Goal: Task Accomplishment & Management: Use online tool/utility

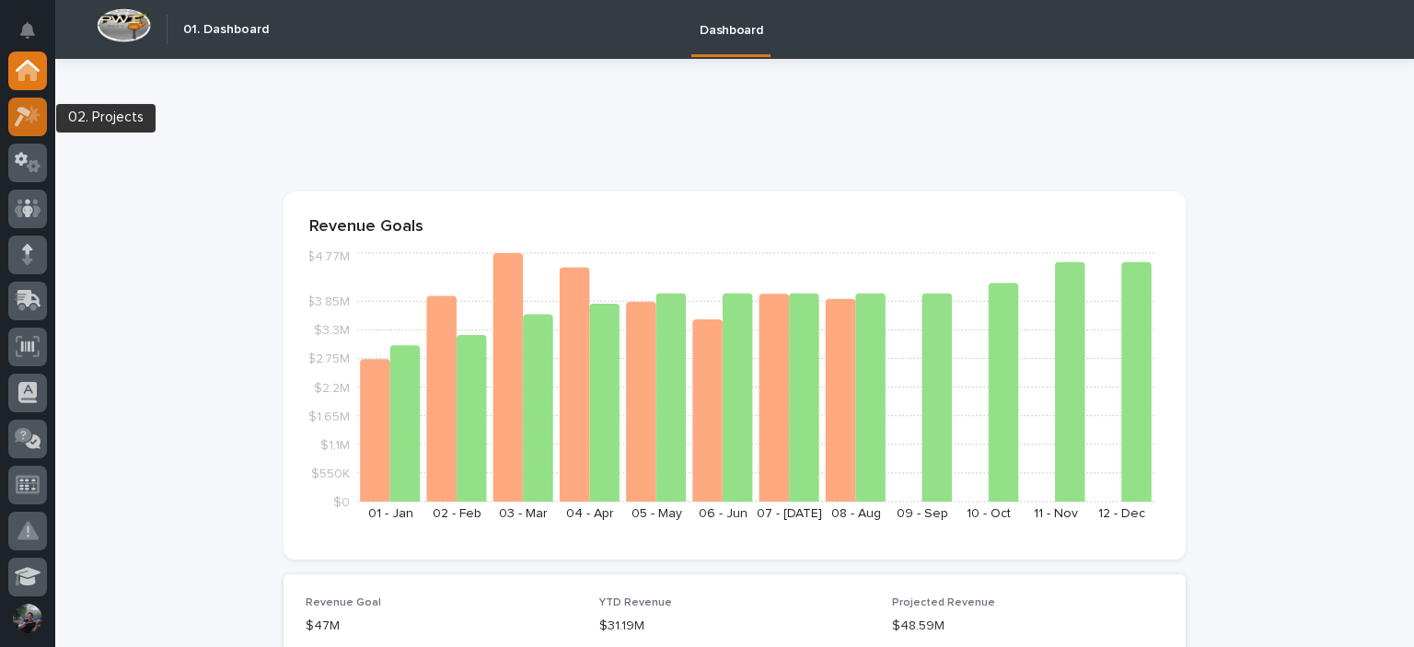
click at [13, 124] on div at bounding box center [27, 117] width 39 height 39
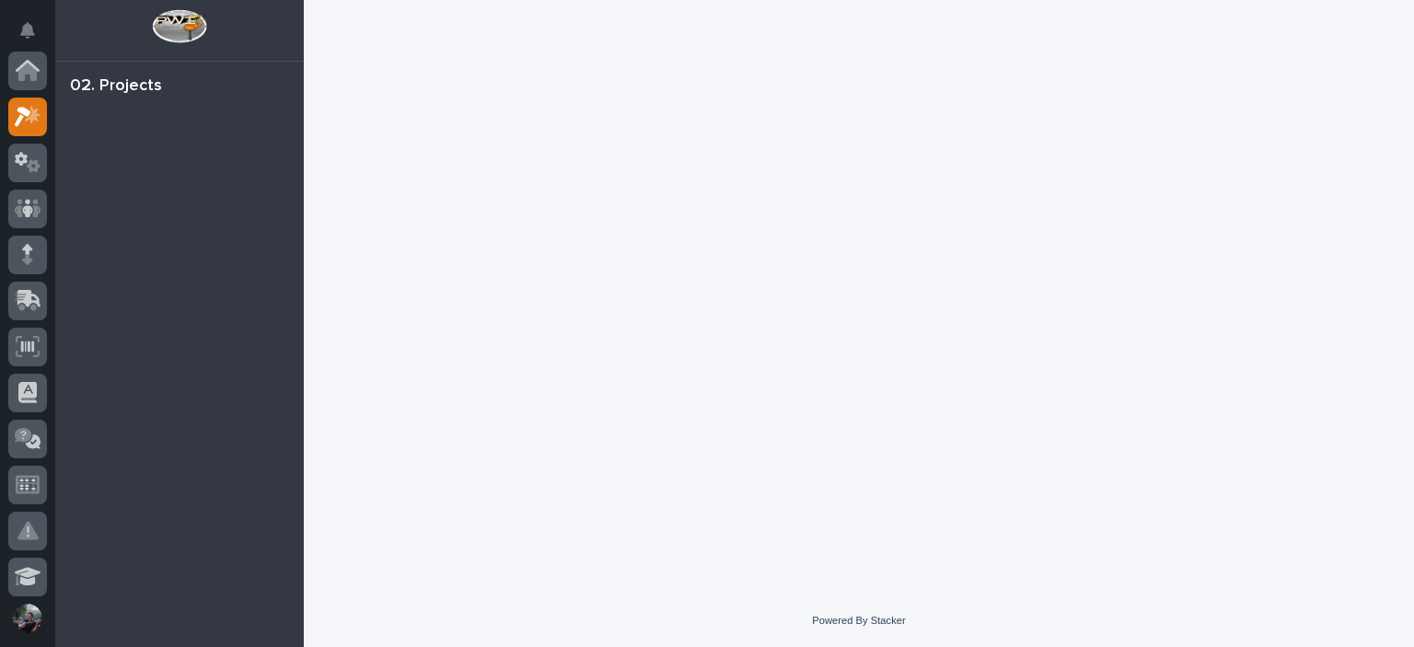
scroll to position [46, 0]
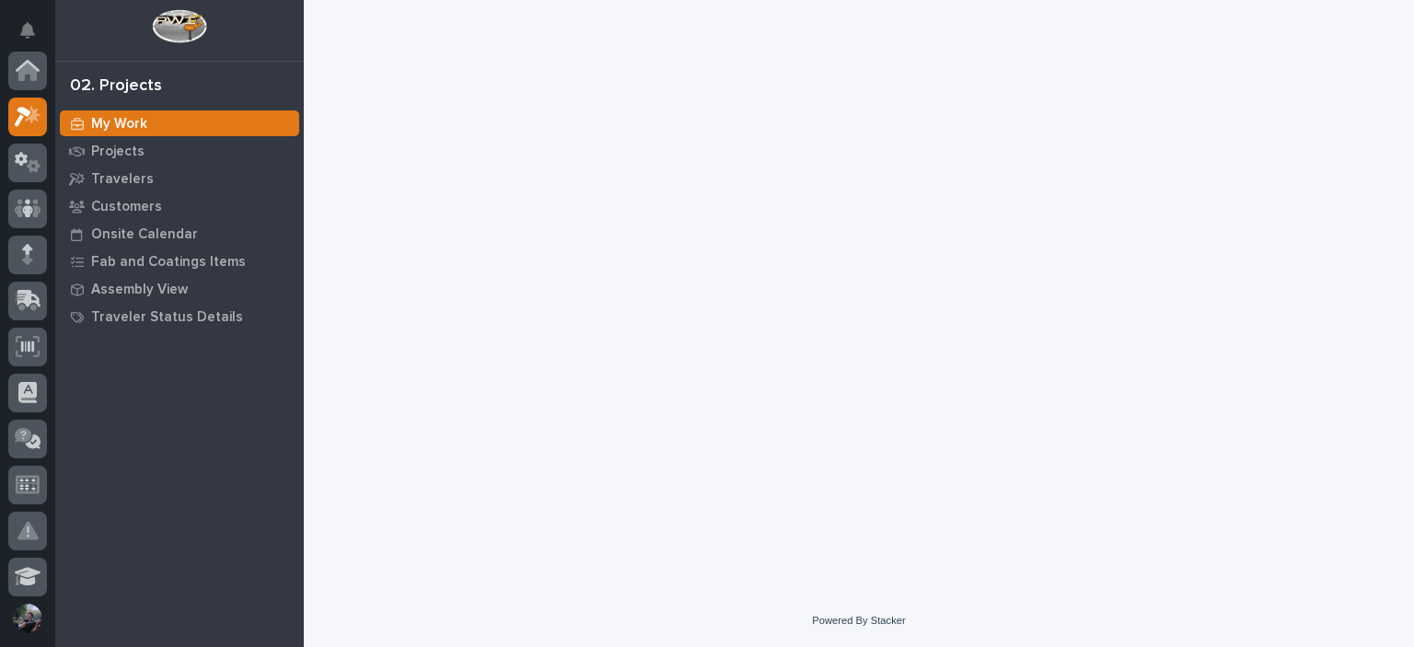
scroll to position [46, 0]
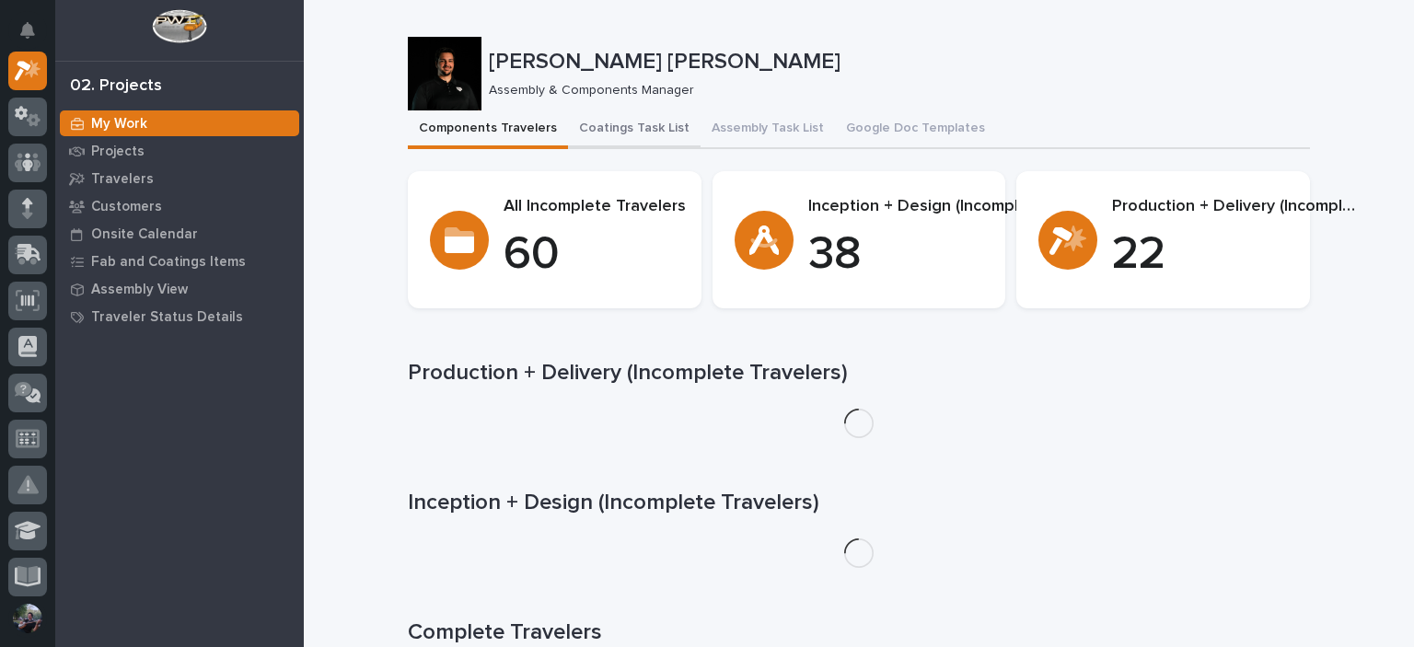
click at [655, 132] on button "Coatings Task List" at bounding box center [634, 129] width 133 height 39
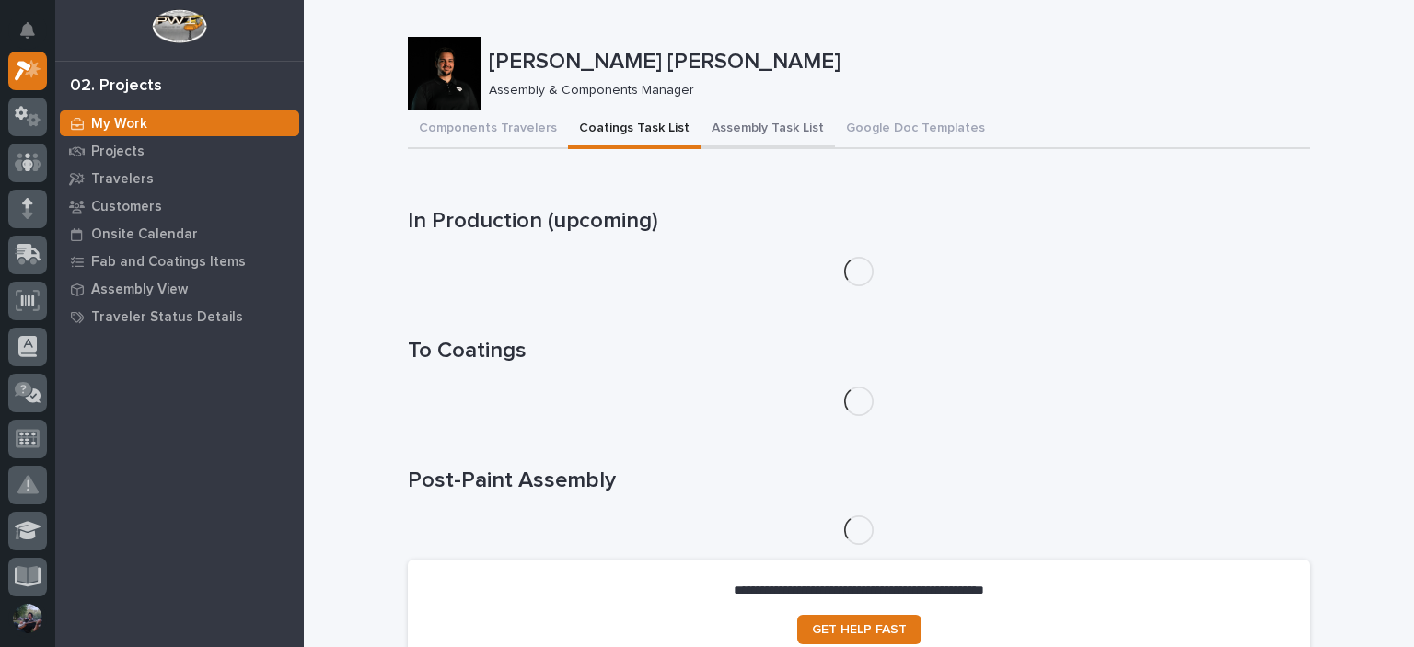
click at [756, 140] on button "Assembly Task List" at bounding box center [767, 129] width 134 height 39
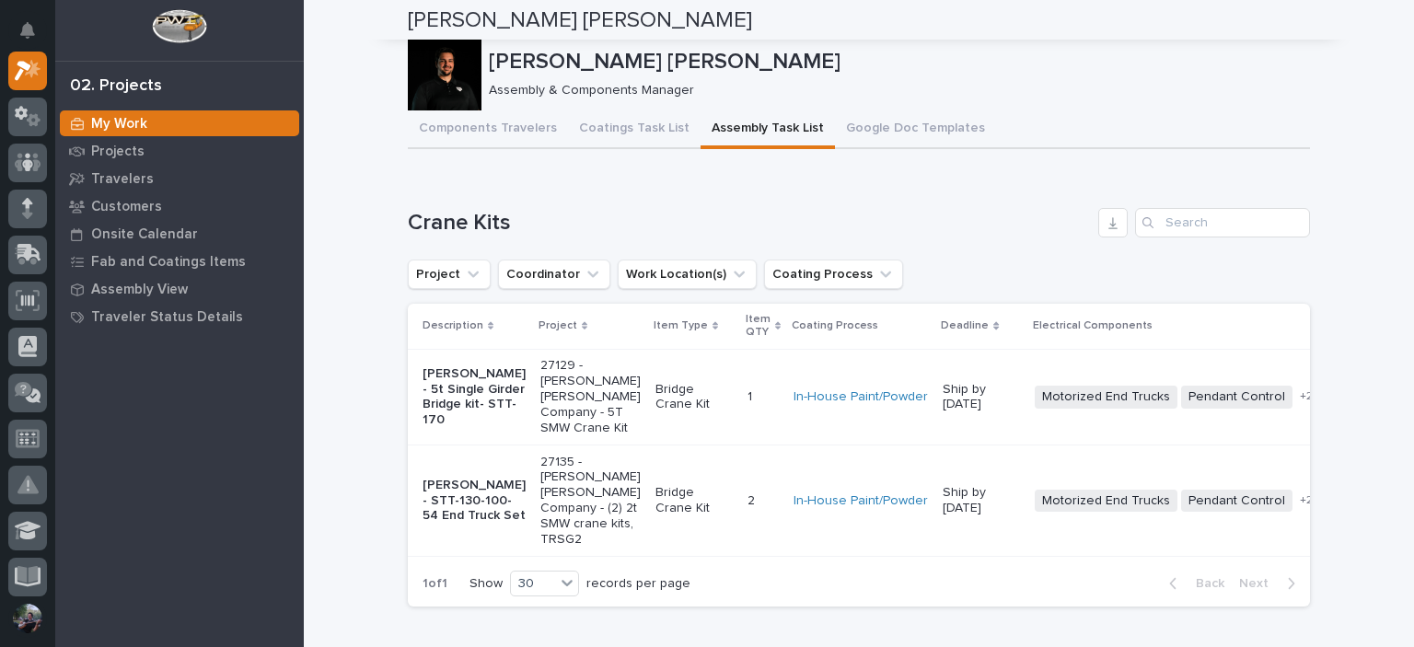
scroll to position [491, 0]
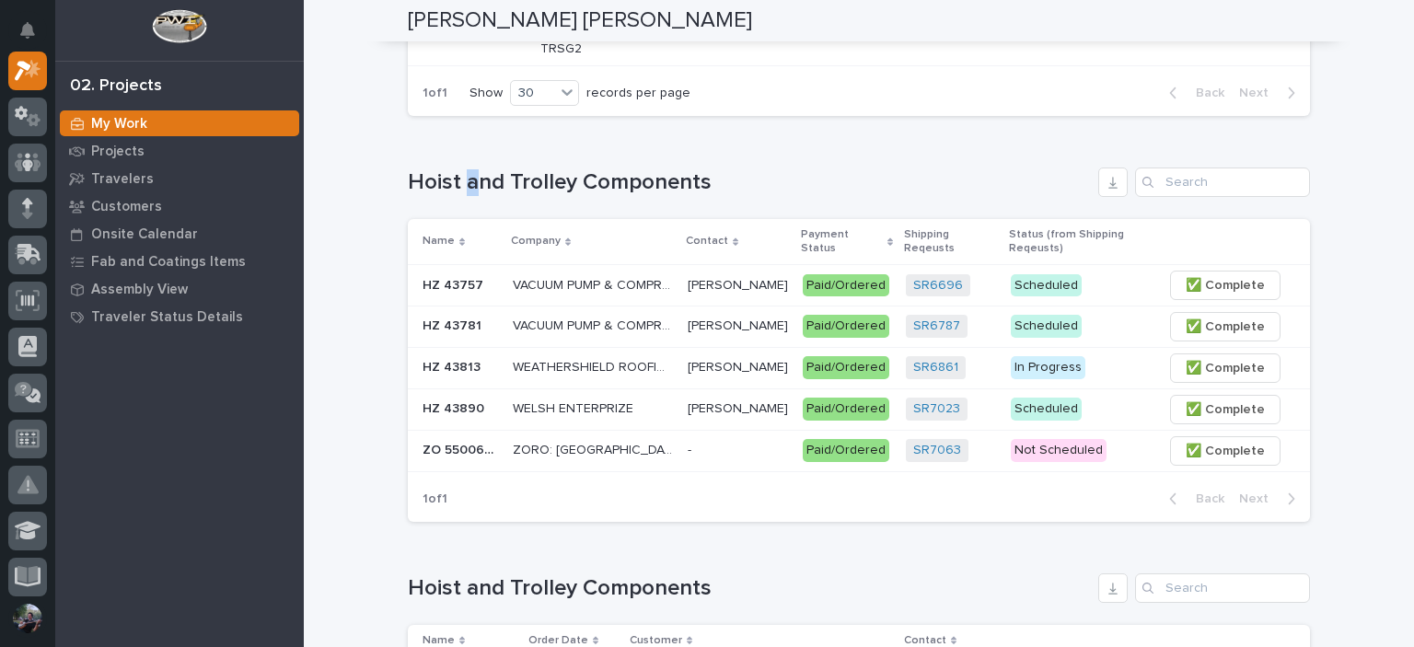
click at [460, 196] on h1 "Hoist and Trolley Components" at bounding box center [749, 182] width 683 height 27
click at [466, 196] on h1 "Hoist and Trolley Components" at bounding box center [749, 182] width 683 height 27
drag, startPoint x: 466, startPoint y: 259, endPoint x: 499, endPoint y: 267, distance: 34.2
click at [460, 196] on h1 "Hoist and Trolley Components" at bounding box center [749, 182] width 683 height 27
click at [525, 196] on h1 "Hoist and Trolley Components" at bounding box center [749, 182] width 683 height 27
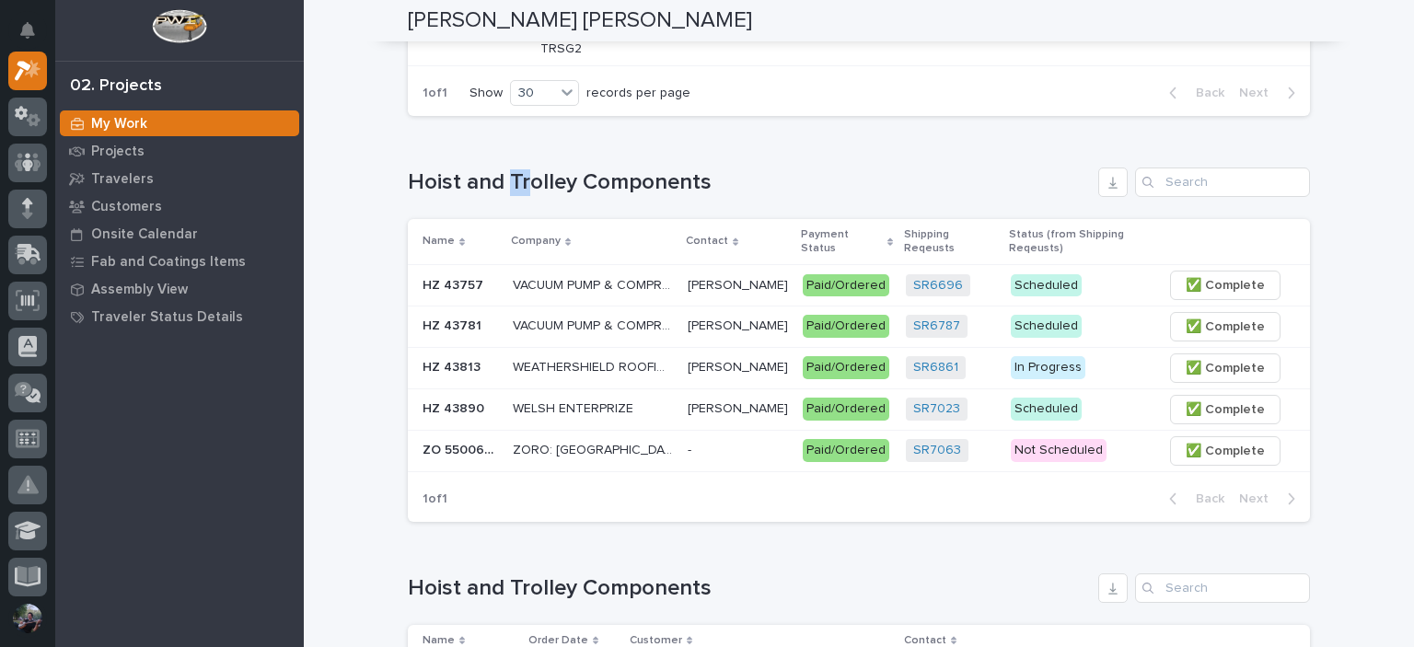
drag, startPoint x: 509, startPoint y: 251, endPoint x: 512, endPoint y: 260, distance: 9.6
click at [502, 196] on h1 "Hoist and Trolley Components" at bounding box center [749, 182] width 683 height 27
click at [543, 196] on h1 "Hoist and Trolley Components" at bounding box center [749, 182] width 683 height 27
drag, startPoint x: 505, startPoint y: 254, endPoint x: 544, endPoint y: 261, distance: 39.3
click at [544, 196] on h1 "Hoist and Trolley Components" at bounding box center [749, 182] width 683 height 27
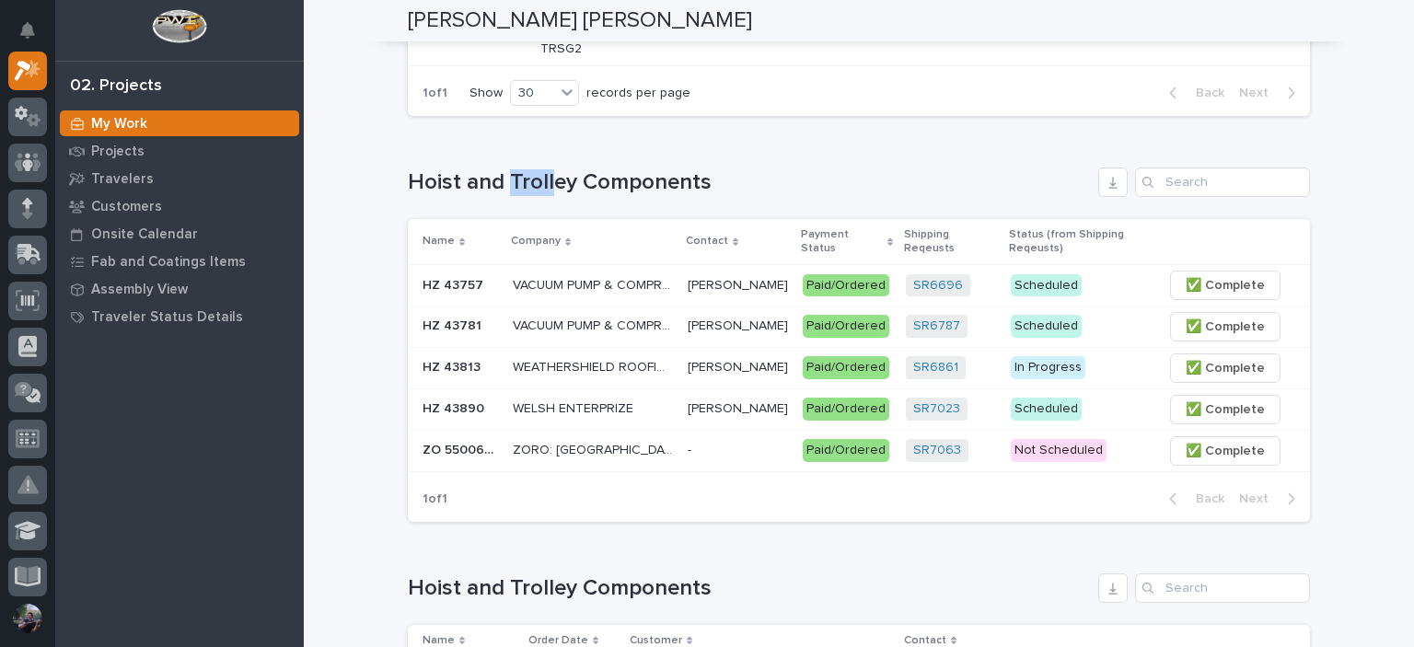
click at [544, 196] on h1 "Hoist and Trolley Components" at bounding box center [749, 182] width 683 height 27
click at [537, 196] on h1 "Hoist and Trolley Components" at bounding box center [749, 182] width 683 height 27
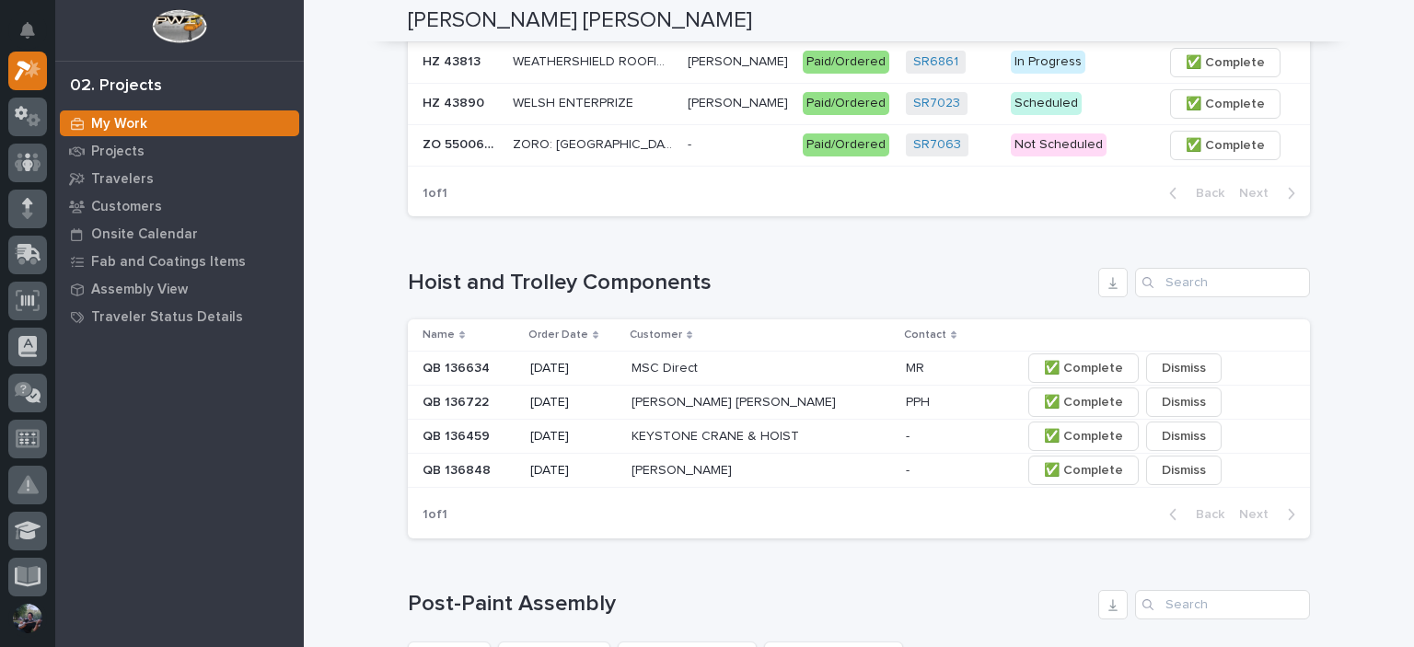
scroll to position [920, 0]
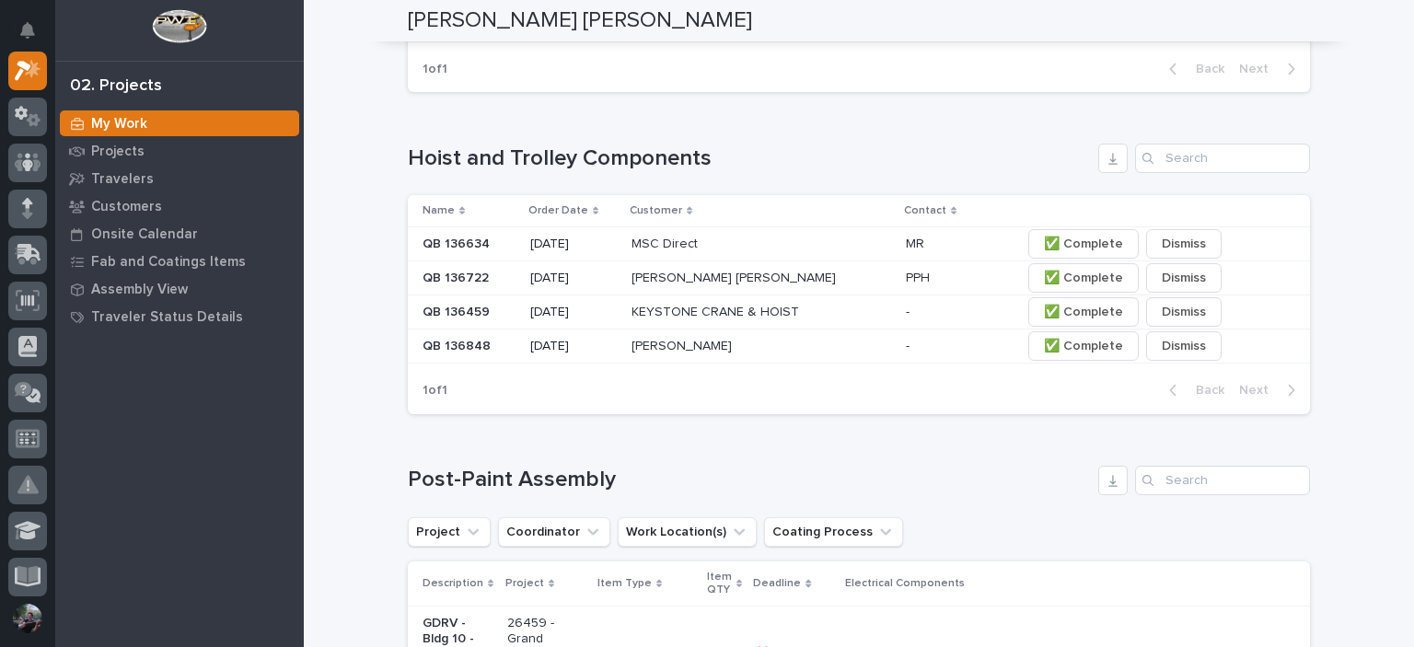
click at [535, 172] on h1 "Hoist and Trolley Components" at bounding box center [749, 158] width 683 height 27
click at [479, 196] on div "Loading... Saving… Hoist and Trolley Components Name Order Date Customer Contac…" at bounding box center [859, 268] width 902 height 322
click at [506, 172] on h1 "Hoist and Trolley Components" at bounding box center [749, 158] width 683 height 27
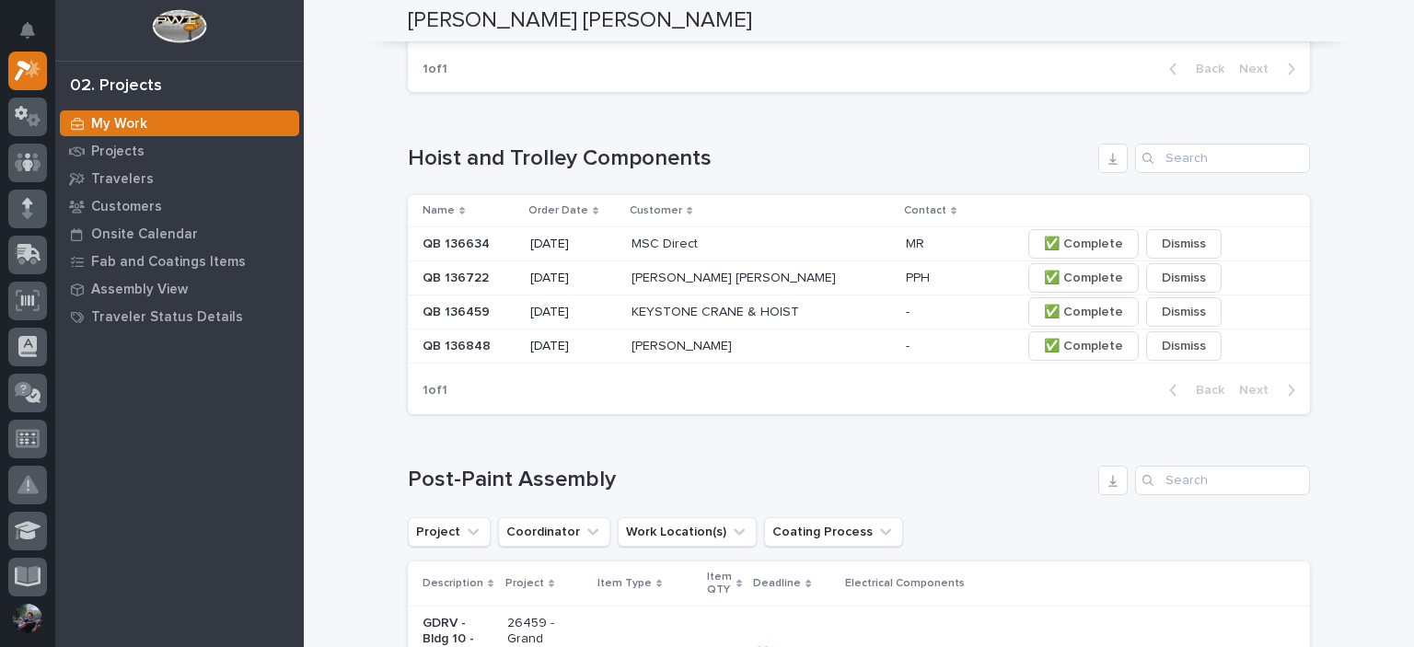
click at [455, 201] on div "Loading... Saving… Hoist and Trolley Components Name Order Date Customer Contac…" at bounding box center [859, 268] width 902 height 322
click at [478, 493] on h1 "Post-Paint Assembly" at bounding box center [749, 480] width 683 height 27
drag, startPoint x: 504, startPoint y: 557, endPoint x: 518, endPoint y: 564, distance: 15.6
click at [518, 493] on h1 "Post-Paint Assembly" at bounding box center [749, 480] width 683 height 27
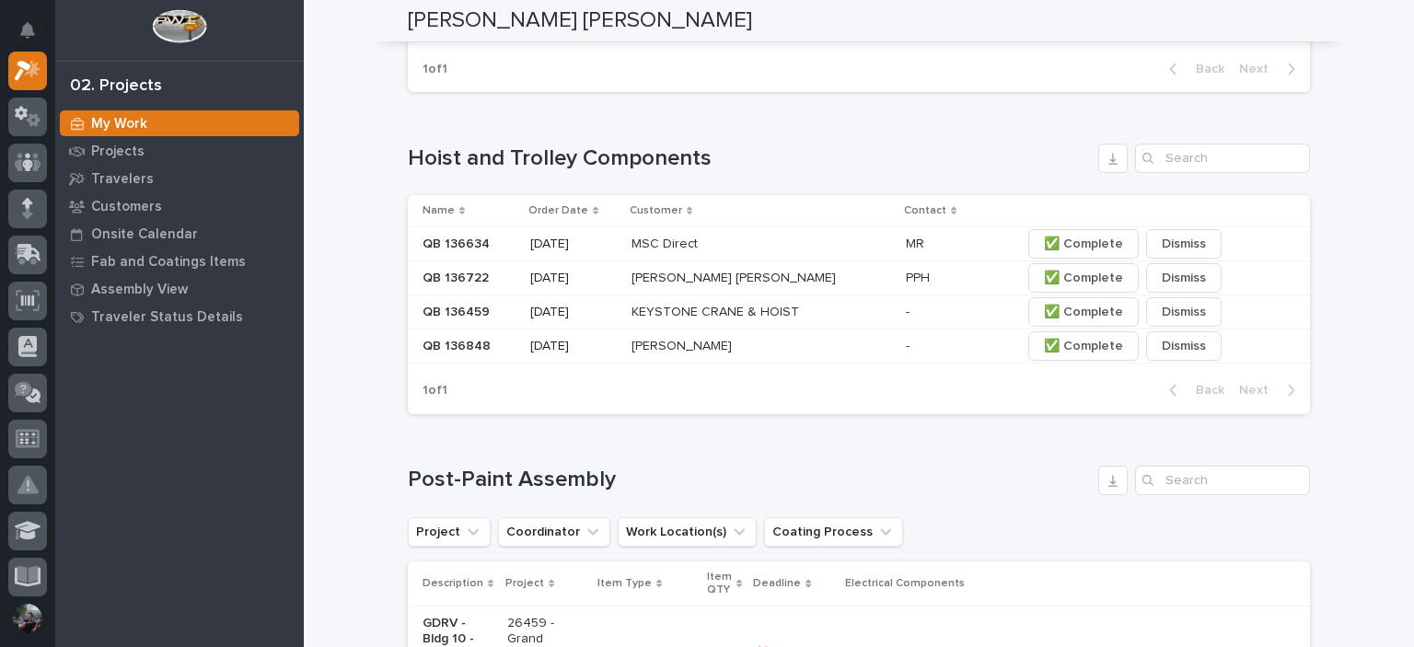
click at [597, 493] on h1 "Post-Paint Assembly" at bounding box center [749, 480] width 683 height 27
click at [580, 493] on h1 "Post-Paint Assembly" at bounding box center [749, 480] width 683 height 27
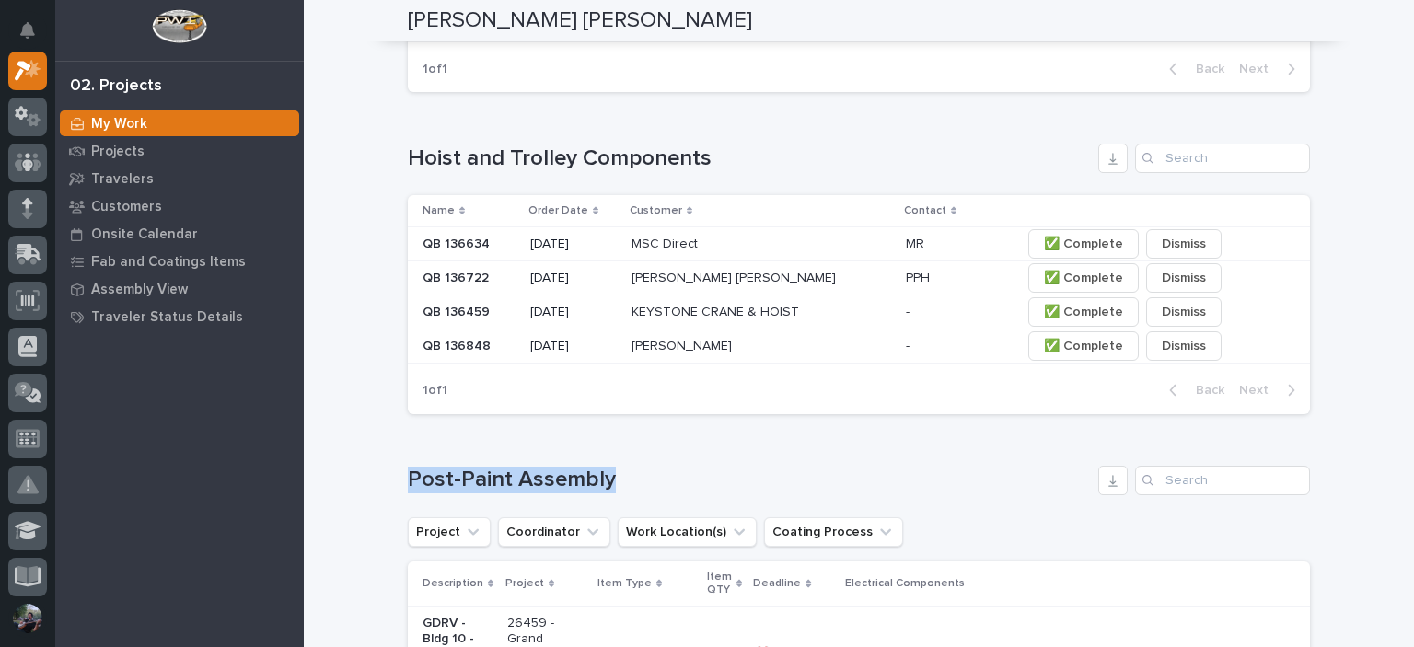
click at [598, 493] on h1 "Post-Paint Assembly" at bounding box center [749, 480] width 683 height 27
click at [948, 187] on div "Loading... Saving… Hoist and Trolley Components Name Order Date Customer Contac…" at bounding box center [859, 268] width 902 height 322
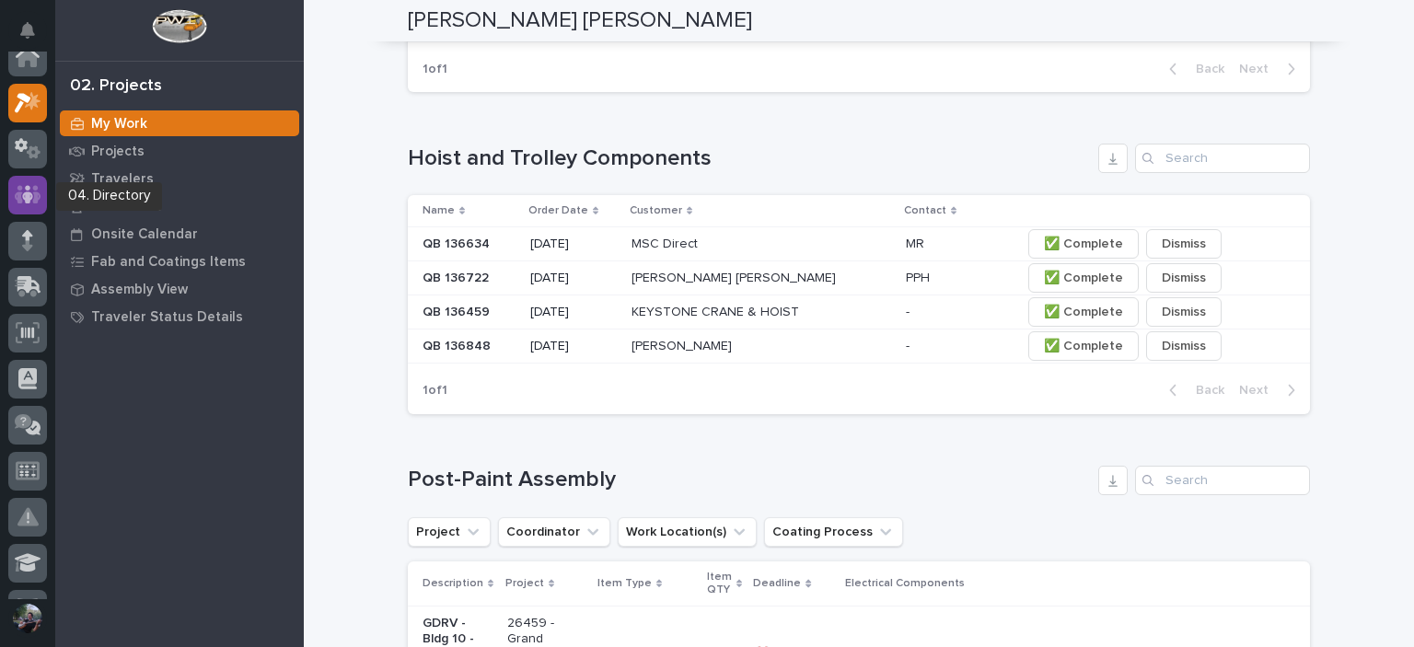
scroll to position [0, 0]
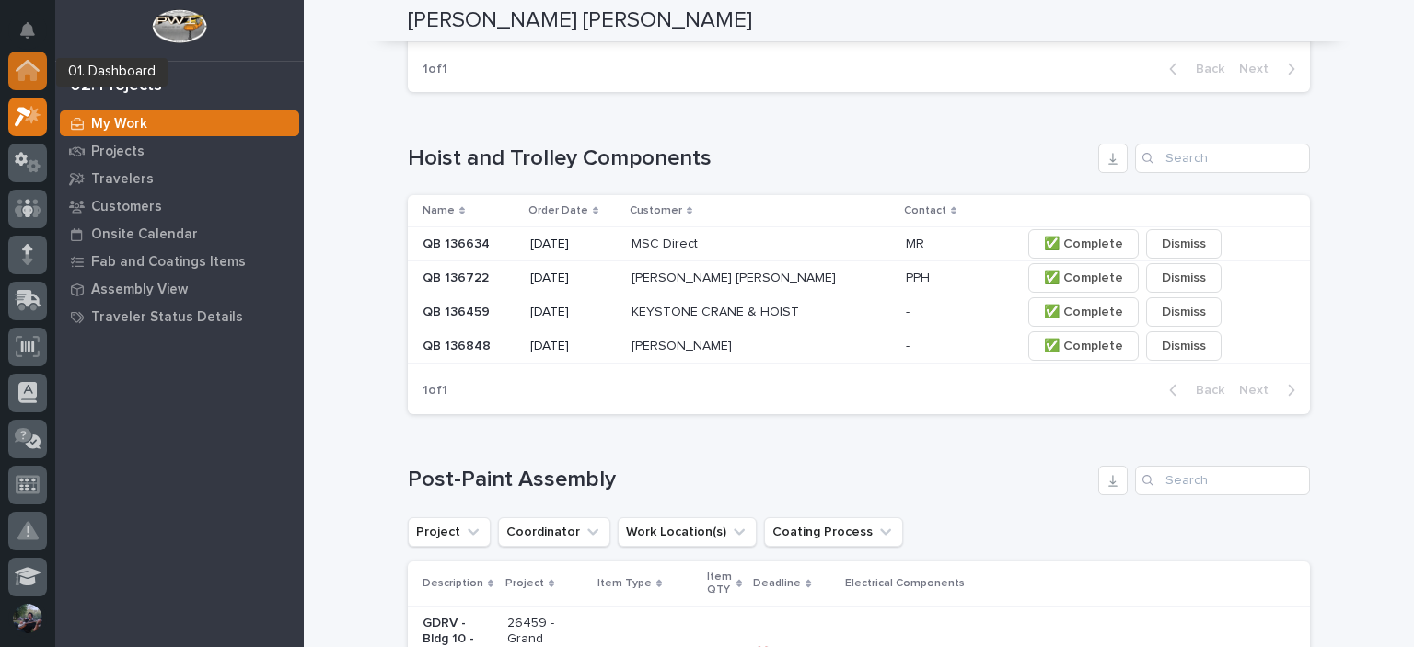
click at [34, 80] on icon at bounding box center [27, 72] width 18 height 18
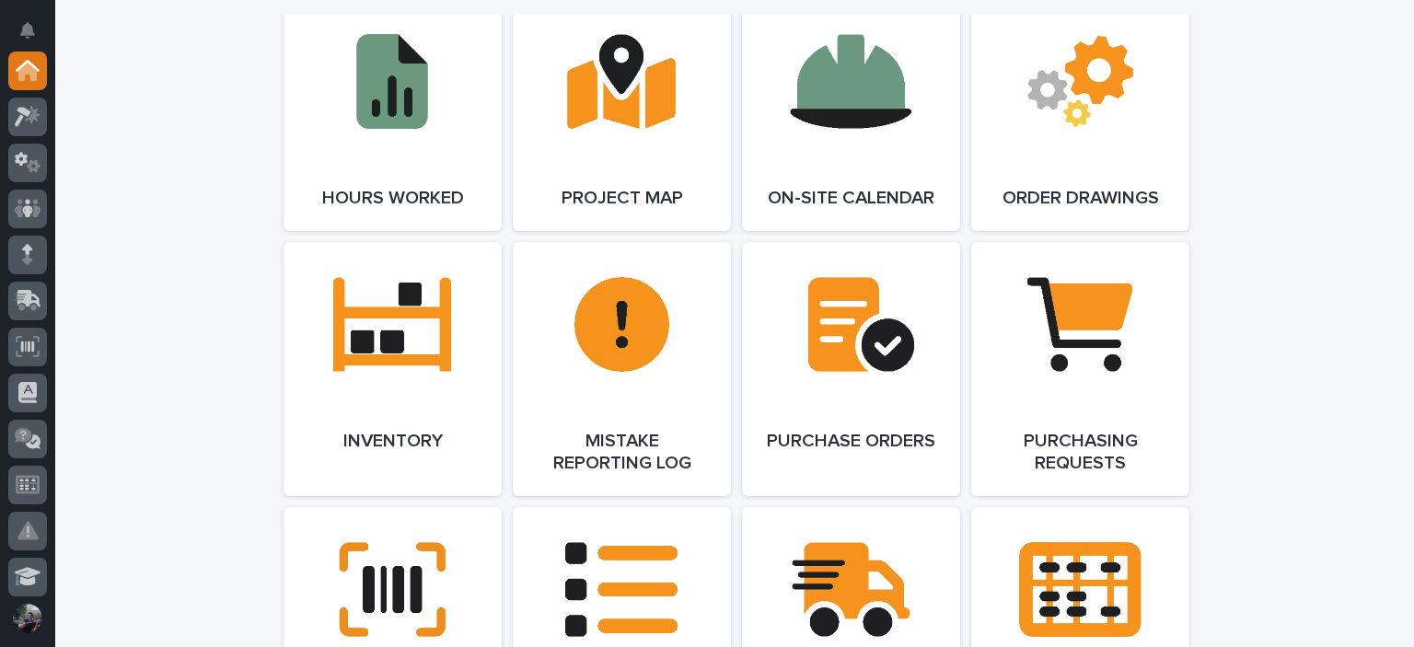
scroll to position [1901, 0]
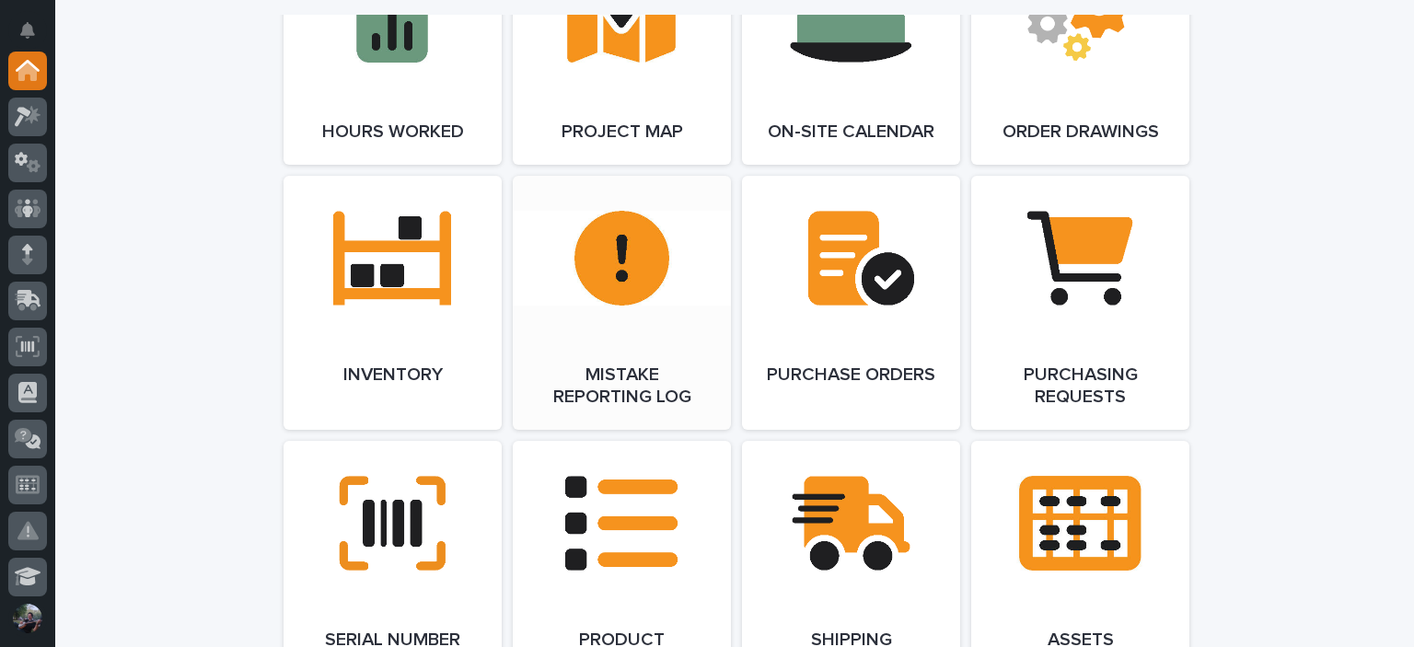
click at [676, 329] on link "Open Link" at bounding box center [622, 303] width 218 height 254
click at [599, 282] on link "Open Link" at bounding box center [622, 303] width 218 height 254
click at [11, 115] on div at bounding box center [27, 117] width 39 height 39
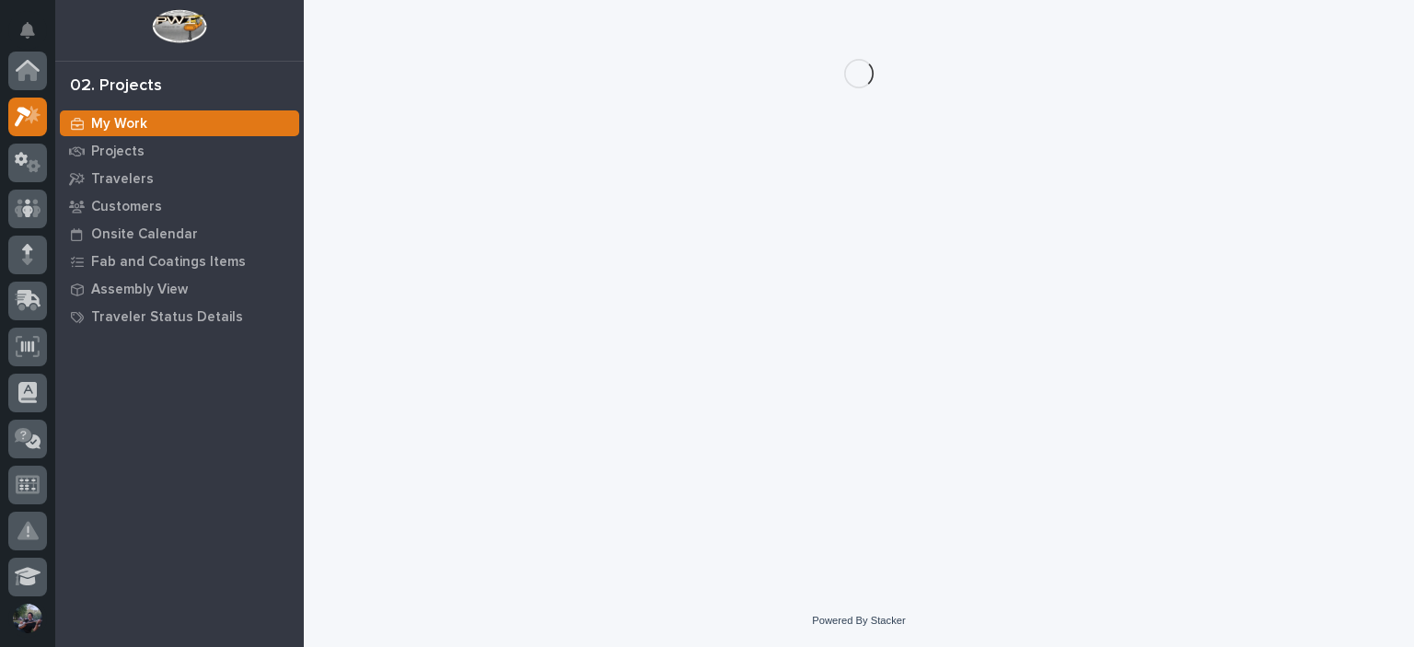
scroll to position [46, 0]
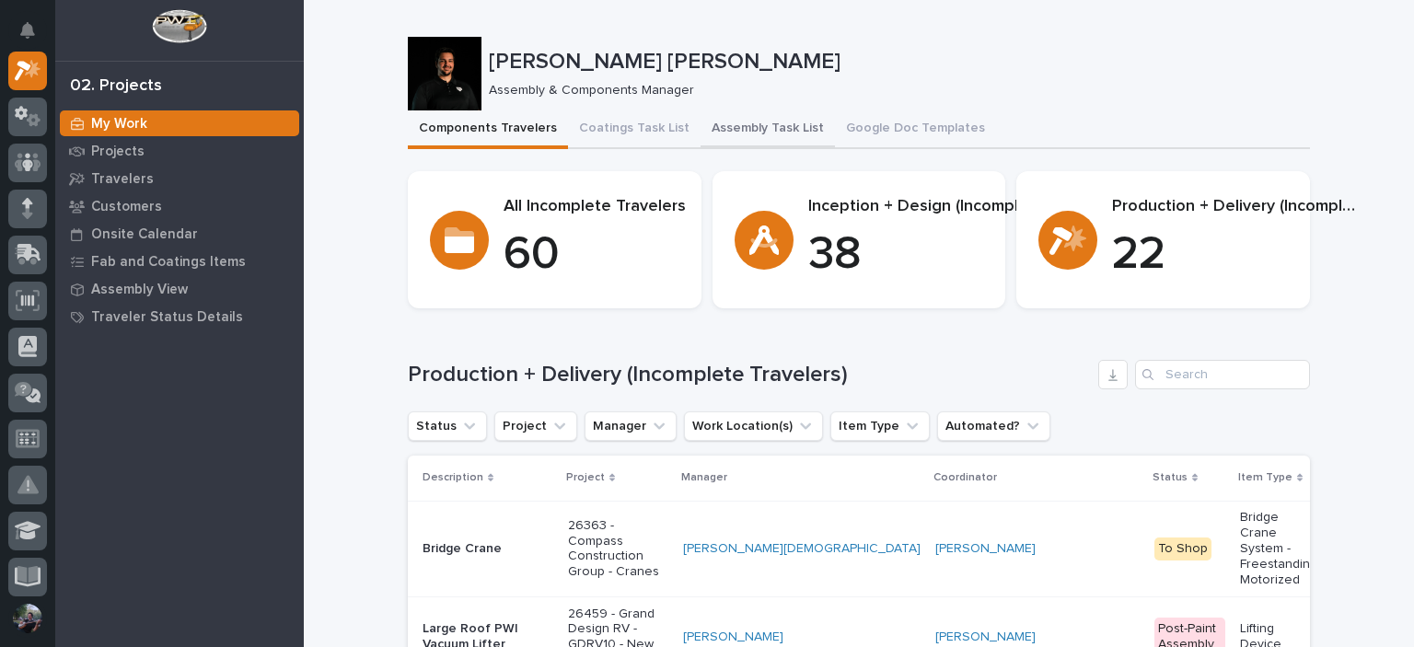
click at [704, 126] on button "Assembly Task List" at bounding box center [767, 129] width 134 height 39
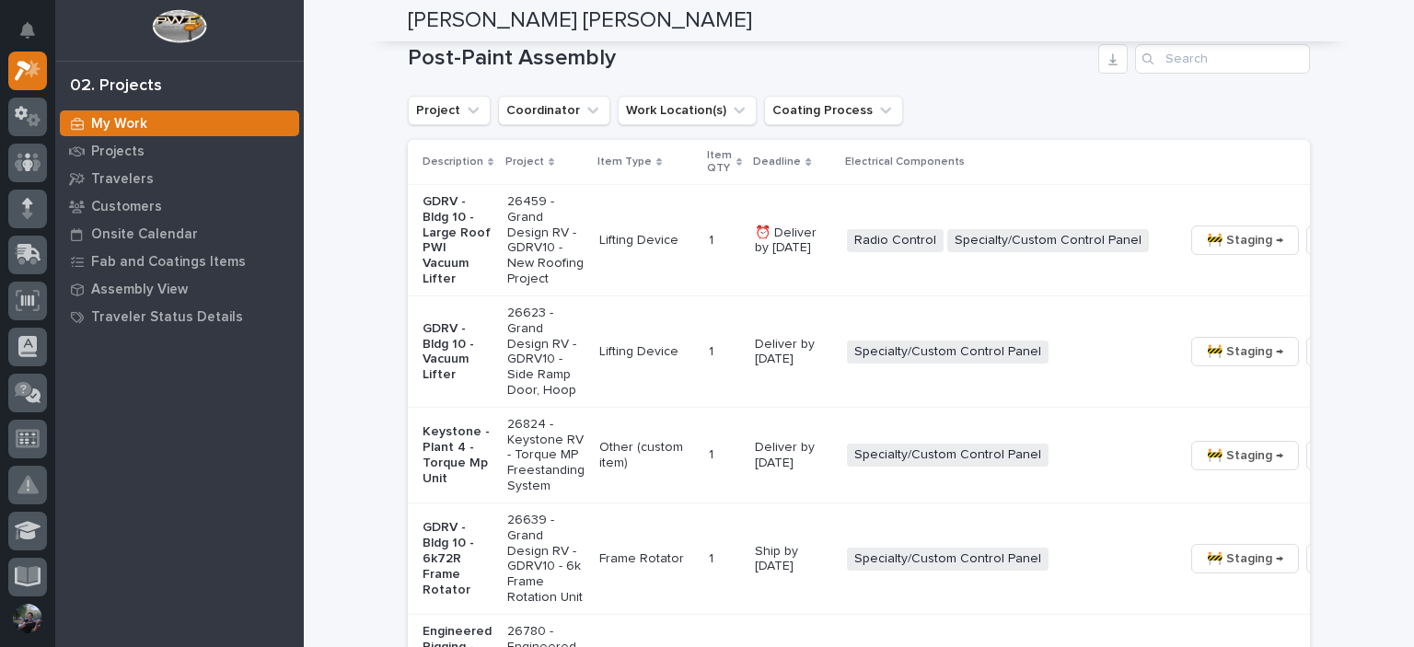
scroll to position [1411, 0]
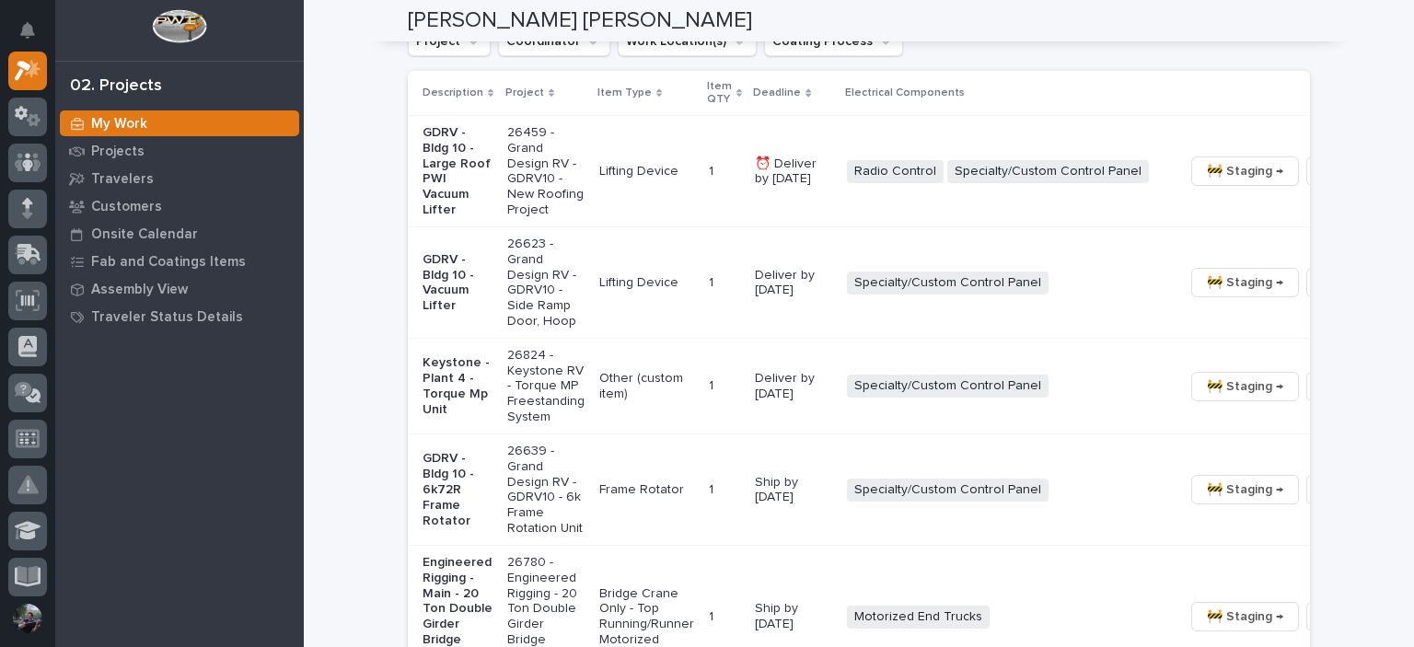
click at [486, 339] on td "GDRV - Bldg 10 - Vacuum Lifter" at bounding box center [454, 282] width 92 height 111
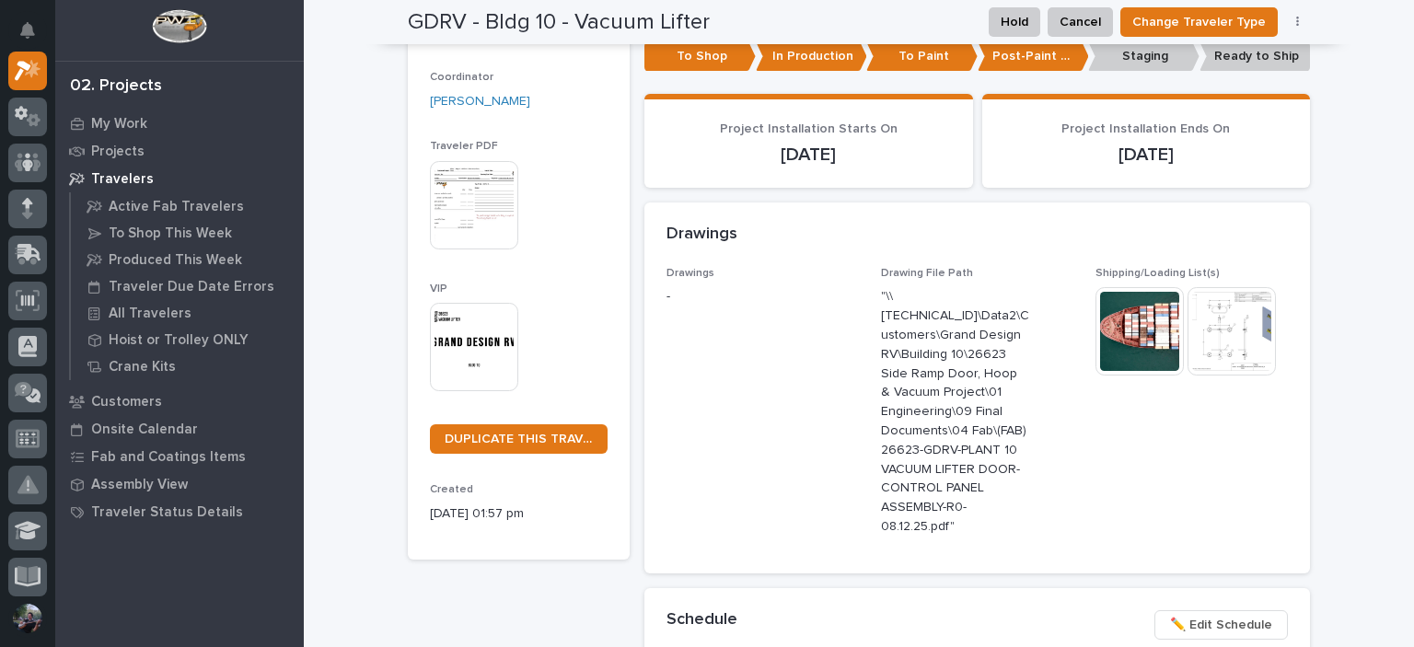
scroll to position [306, 0]
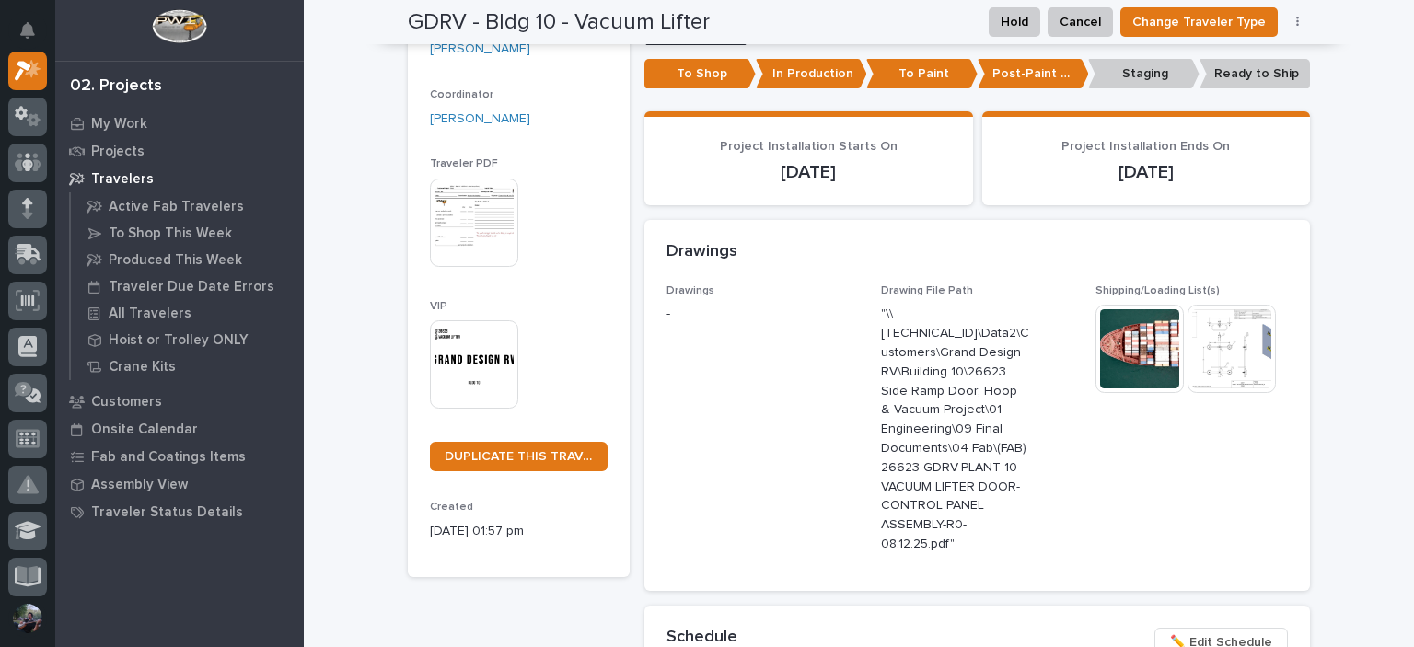
click at [1223, 341] on img at bounding box center [1231, 349] width 88 height 88
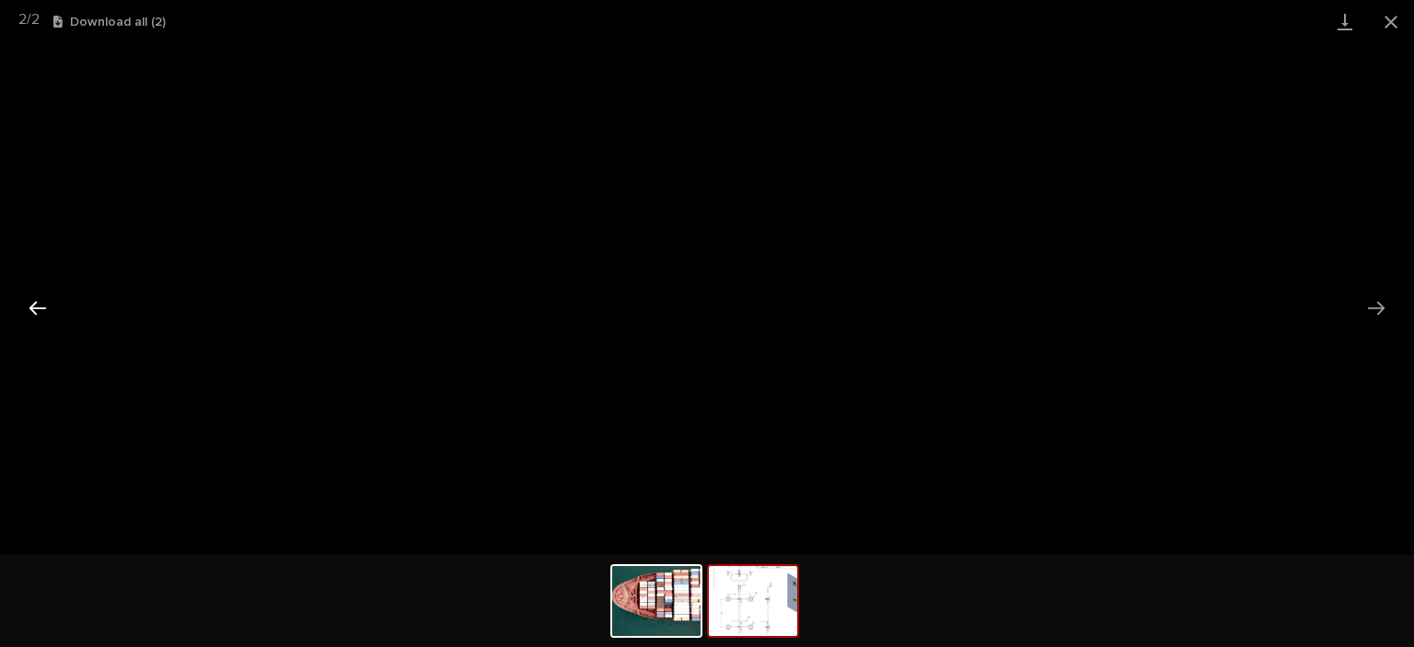
click at [45, 308] on button "Previous slide" at bounding box center [37, 308] width 39 height 36
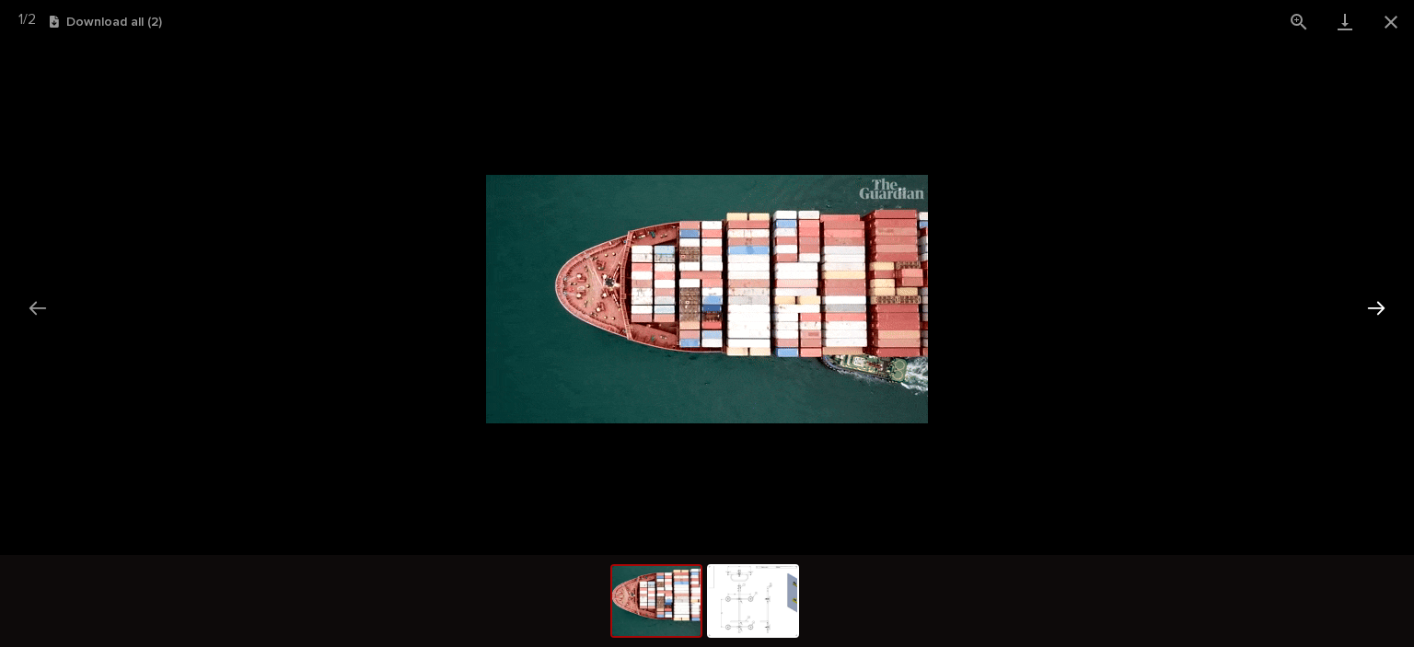
click at [1373, 309] on button "Next slide" at bounding box center [1376, 308] width 39 height 36
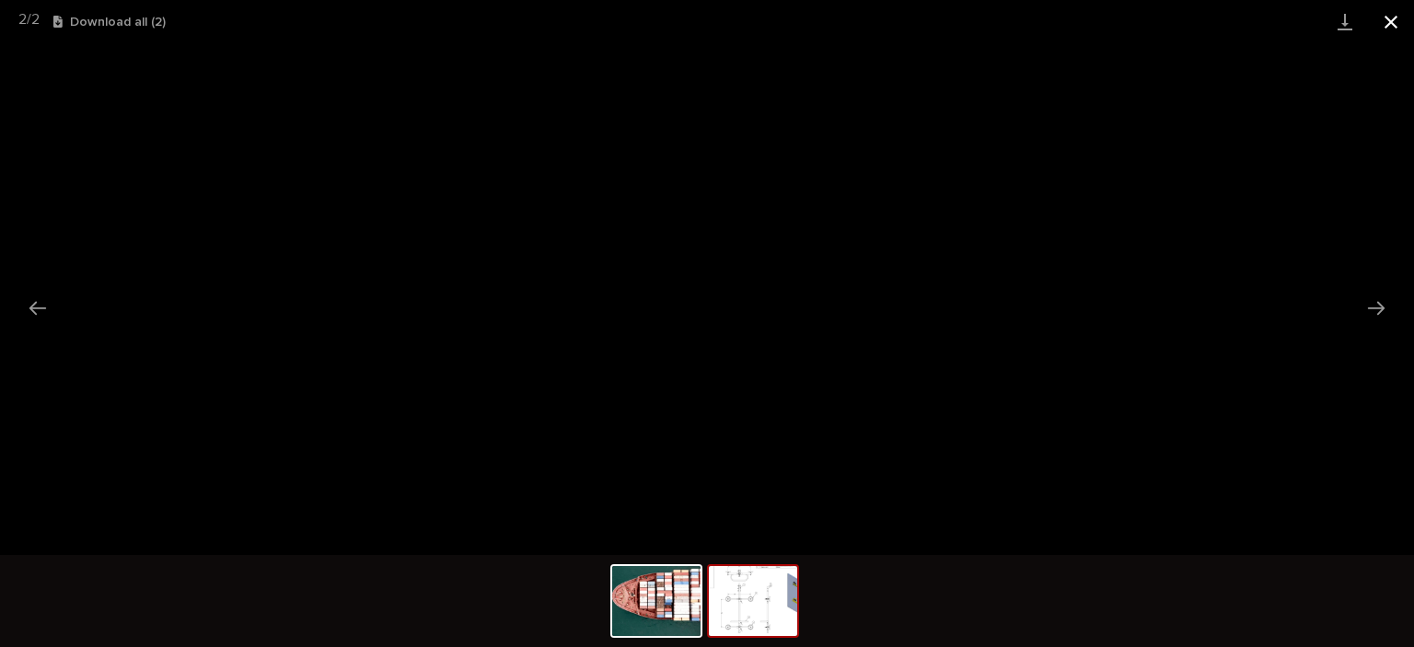
click at [1395, 19] on button "Close gallery" at bounding box center [1391, 21] width 46 height 43
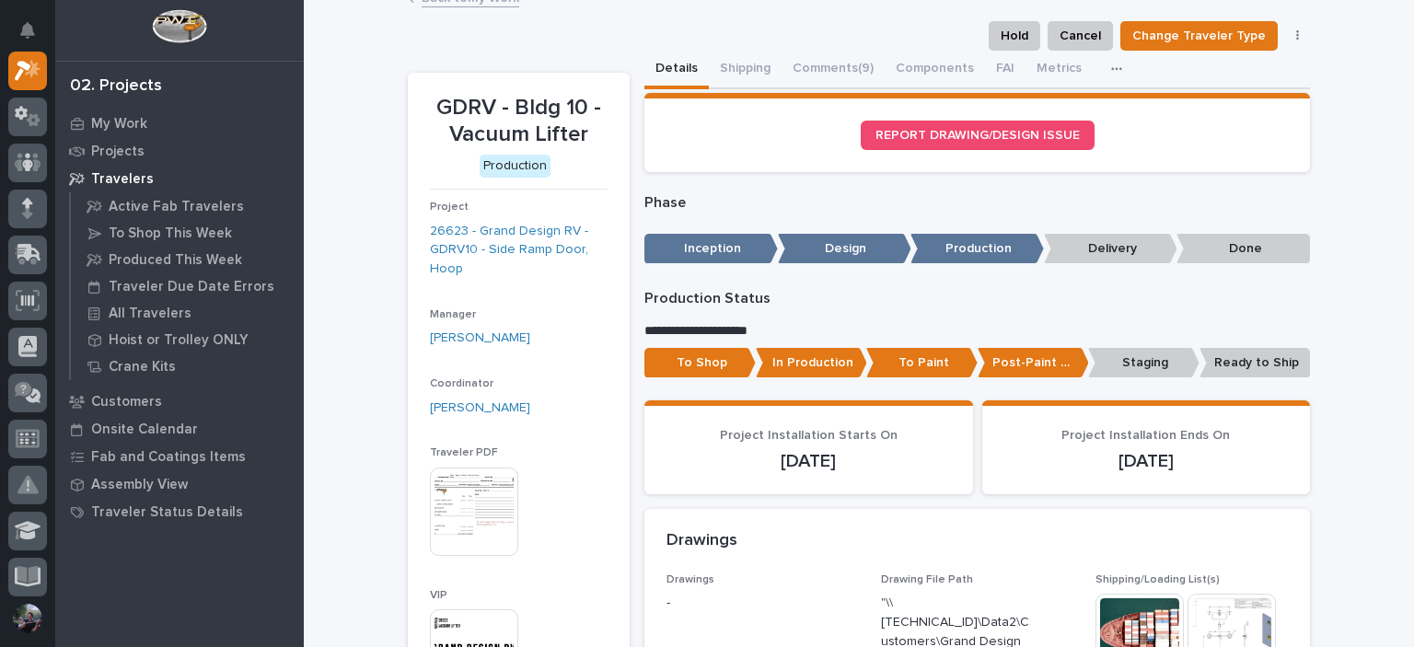
scroll to position [0, 0]
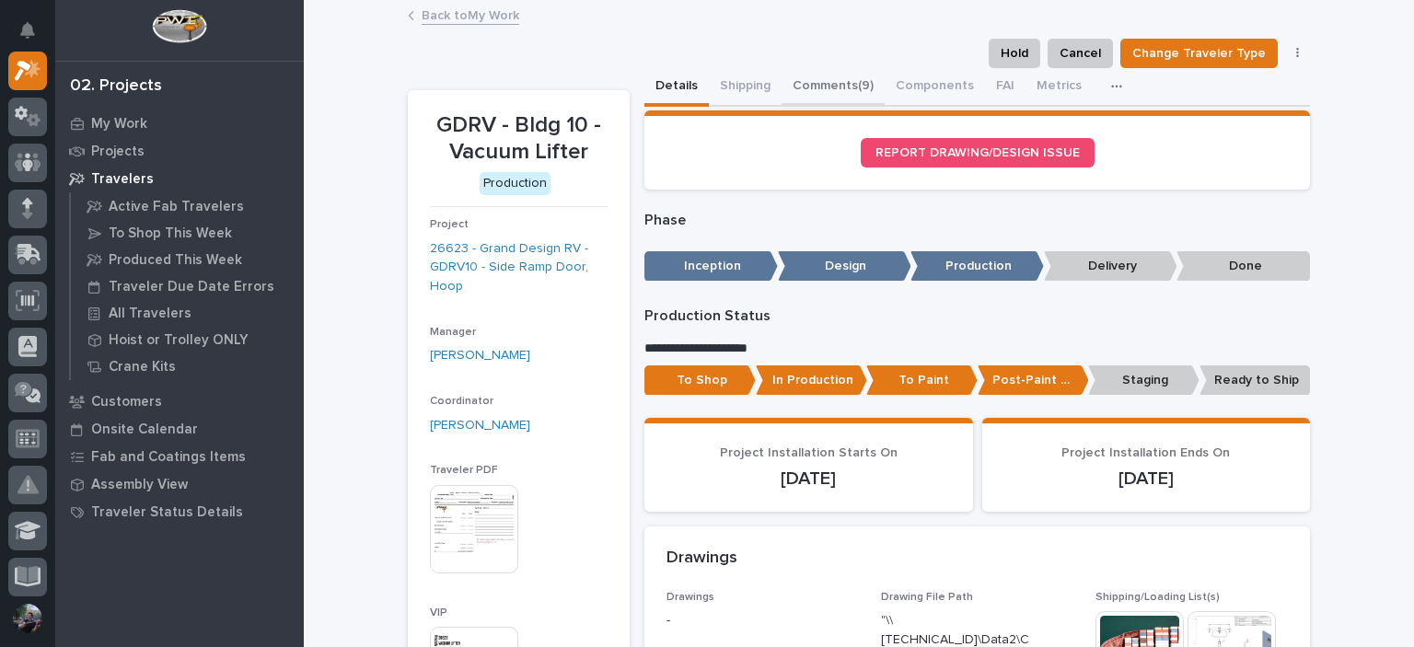
click at [824, 76] on button "Comments (9)" at bounding box center [832, 87] width 103 height 39
